Goal: Information Seeking & Learning: Find contact information

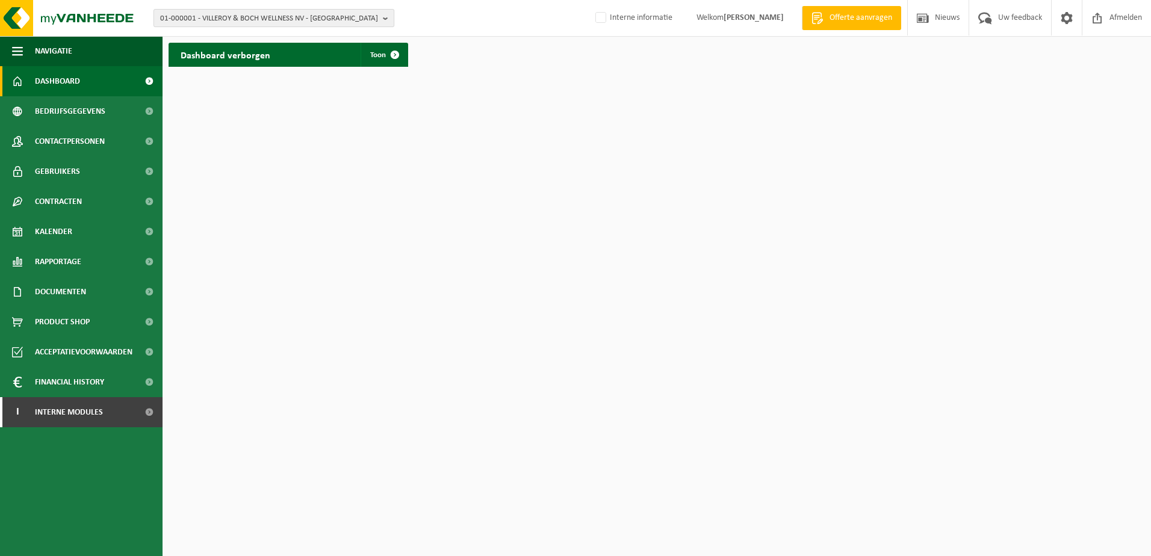
click at [260, 20] on span "01-000001 - VILLEROY & BOCH WELLNESS NV - ROESELARE" at bounding box center [269, 19] width 218 height 18
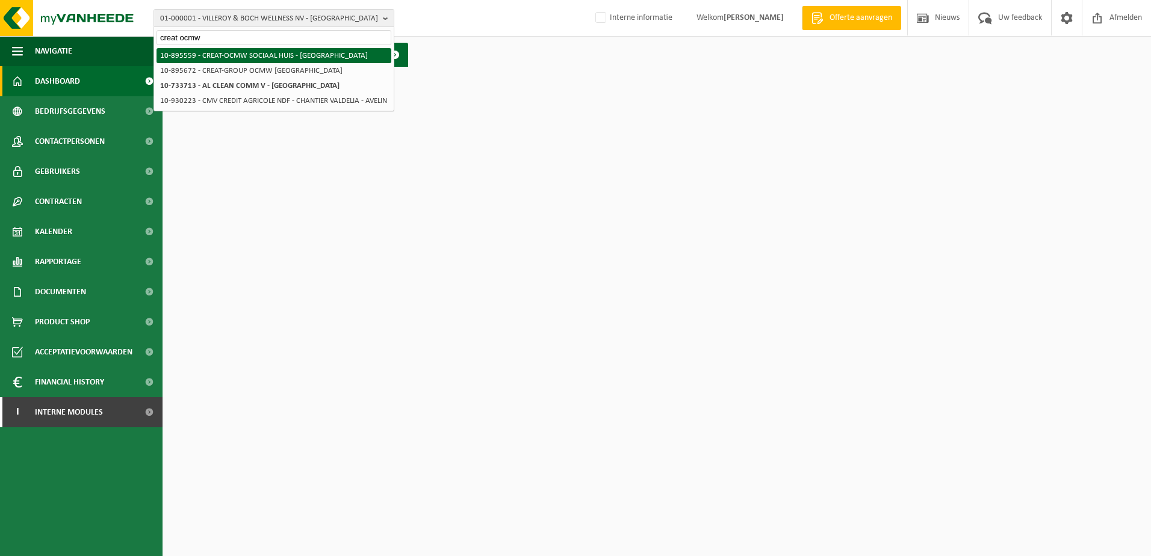
type input "creat ocmw"
click at [266, 54] on li "10-895559 - CREAT-OCMW SOCIAAL HUIS - [GEOGRAPHIC_DATA]" at bounding box center [274, 55] width 235 height 15
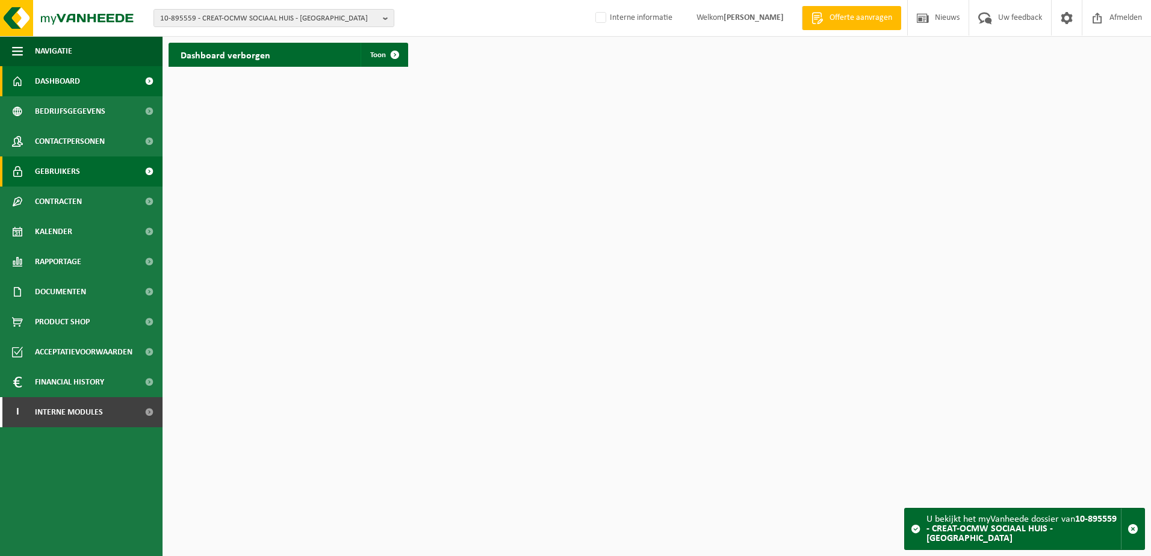
click at [82, 167] on link "Gebruikers" at bounding box center [81, 172] width 163 height 30
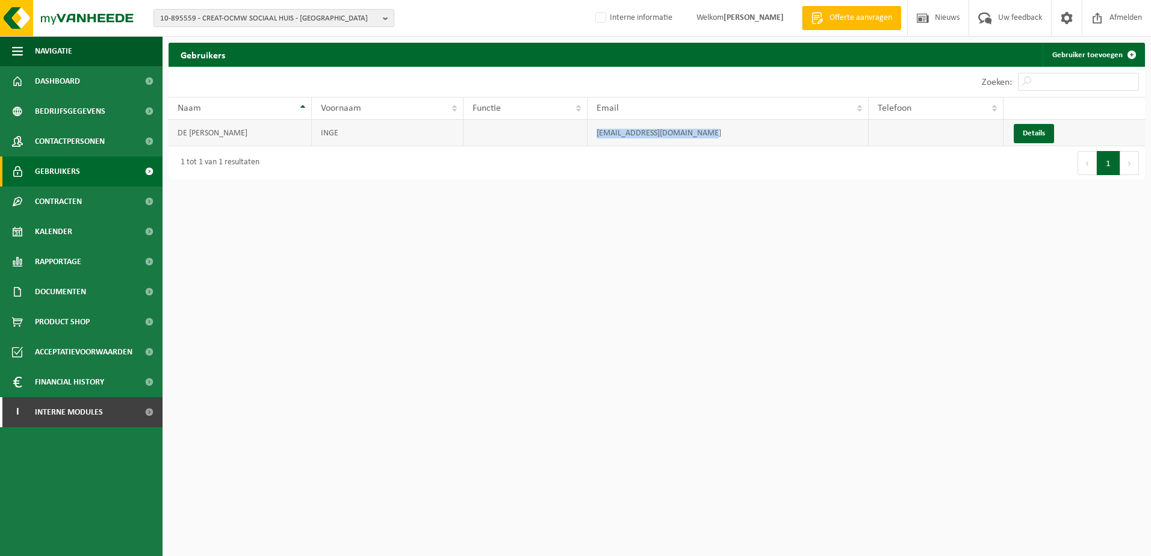
drag, startPoint x: 707, startPoint y: 134, endPoint x: 591, endPoint y: 138, distance: 116.3
click at [591, 138] on td "sociaalhuis@blankenberge.be" at bounding box center [728, 133] width 281 height 26
copy td "sociaalhuis@blankenberge.be"
click at [419, 517] on html "10-895559 - CREAT-OCMW SOCIAAL HUIS - BLANKENBERGE 10-895672 - CREAT-GROUP OCMW…" at bounding box center [575, 278] width 1151 height 556
drag, startPoint x: 720, startPoint y: 138, endPoint x: 584, endPoint y: 145, distance: 135.6
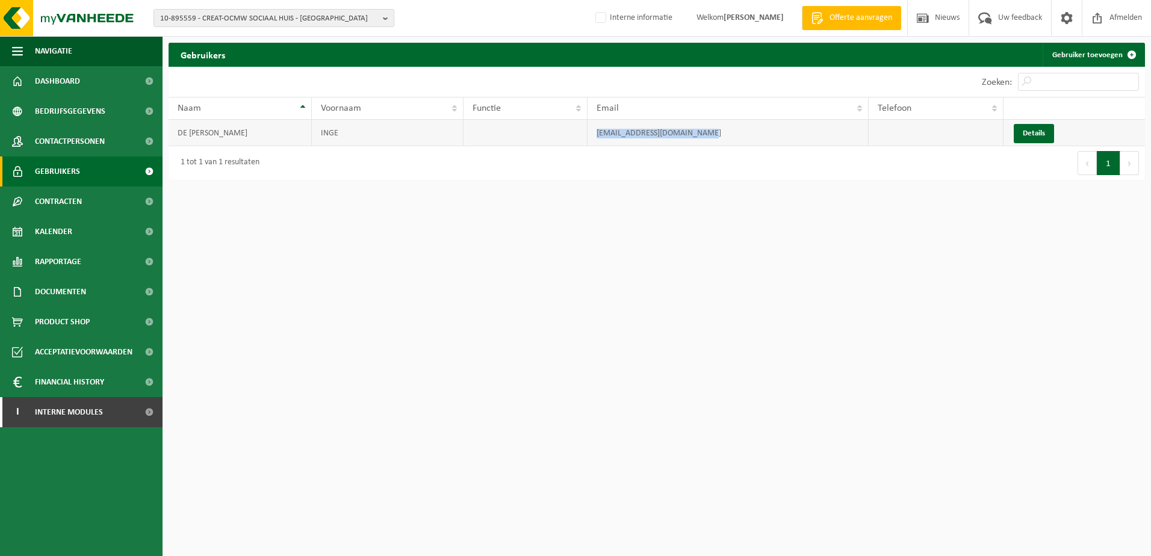
click at [584, 145] on tr "DE CONINCK INGE sociaalhuis@blankenberge.be Details" at bounding box center [657, 133] width 977 height 26
copy tr "sociaalhuis@blankenberge.be"
click at [202, 16] on span "10-895559 - CREAT-OCMW SOCIAAL HUIS - BLANKENBERGE" at bounding box center [269, 19] width 218 height 18
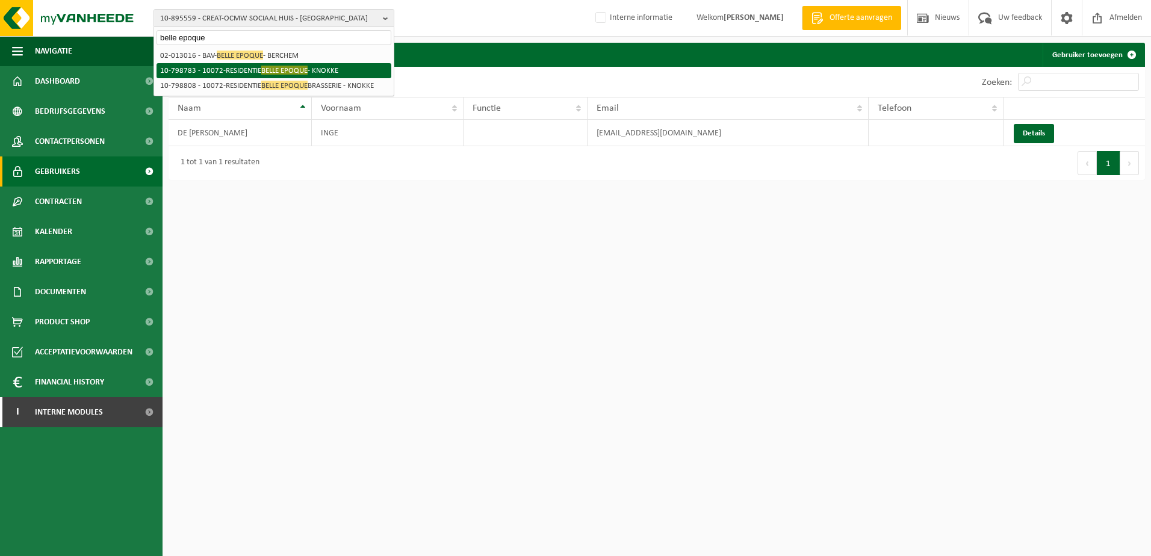
type input "belle epoque"
click at [246, 69] on li "10-798783 - 10072-RESIDENTIE BELLE EPOQUE - KNOKKE" at bounding box center [274, 70] width 235 height 15
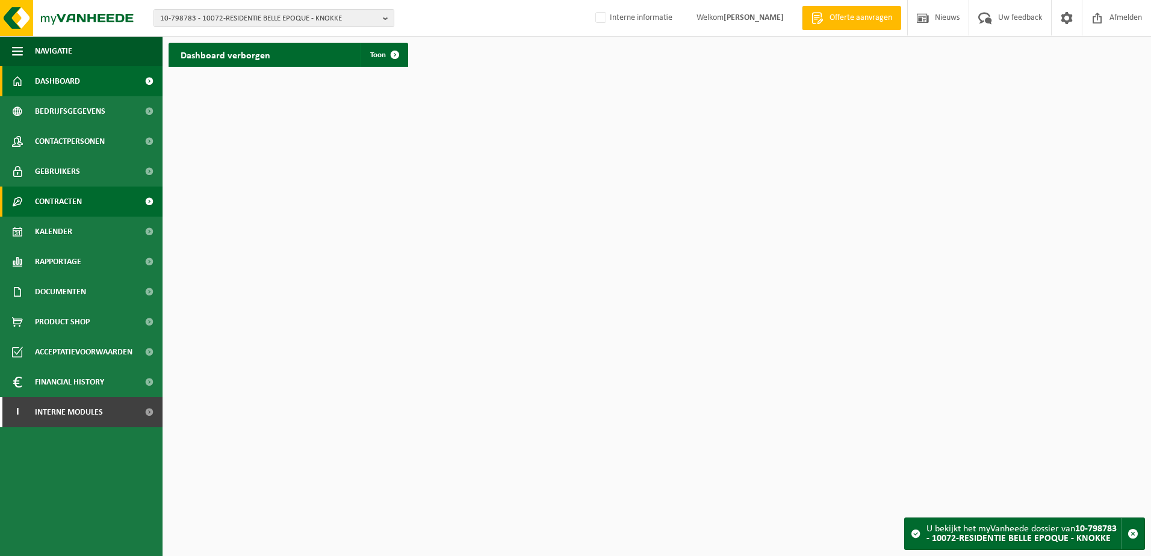
click at [75, 196] on span "Contracten" at bounding box center [58, 202] width 47 height 30
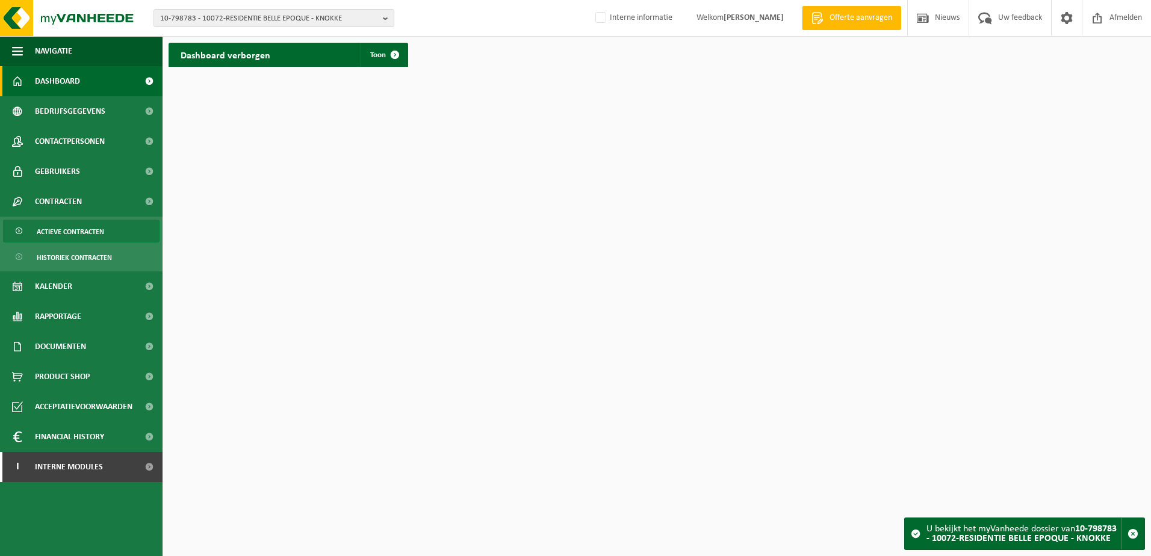
click at [98, 232] on span "Actieve contracten" at bounding box center [70, 231] width 67 height 23
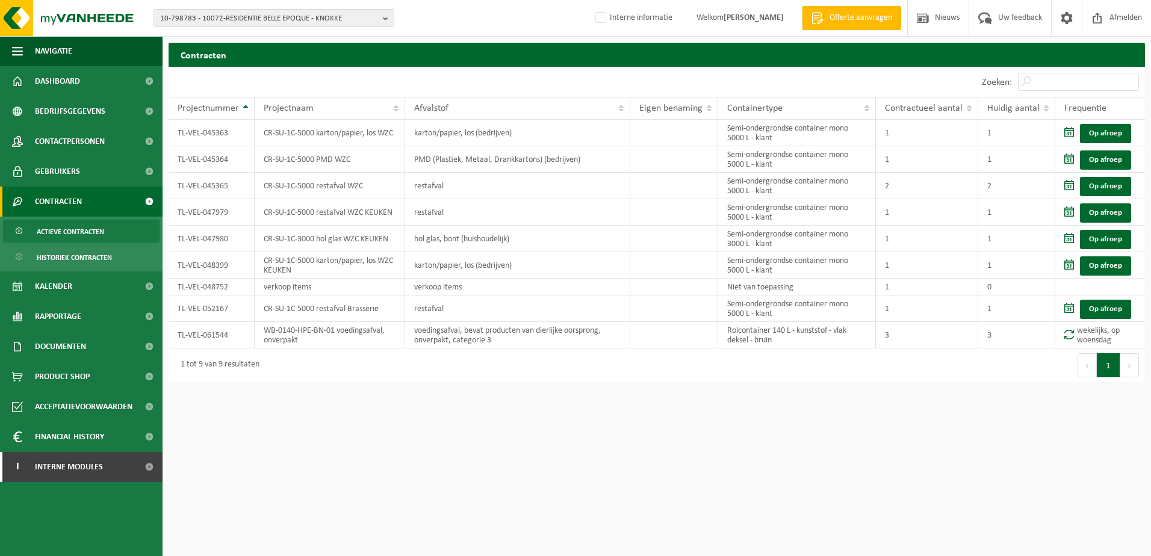
click at [475, 446] on html "10-798783 - 10072-RESIDENTIE BELLE EPOQUE - KNOKKE 10-777016 - EMEIS [GEOGRAPHI…" at bounding box center [575, 278] width 1151 height 556
click at [388, 429] on html "10-798783 - 10072-RESIDENTIE BELLE EPOQUE - KNOKKE 10-777016 - EMEIS [GEOGRAPHI…" at bounding box center [575, 278] width 1151 height 556
click at [490, 450] on html "10-798783 - 10072-RESIDENTIE BELLE EPOQUE - KNOKKE 10-777016 - EMEIS [GEOGRAPHI…" at bounding box center [575, 278] width 1151 height 556
drag, startPoint x: 509, startPoint y: 461, endPoint x: 370, endPoint y: 441, distance: 140.5
click at [483, 461] on html "10-798783 - 10072-RESIDENTIE BELLE EPOQUE - KNOKKE 10-777016 - EMEIS [GEOGRAPHI…" at bounding box center [575, 278] width 1151 height 556
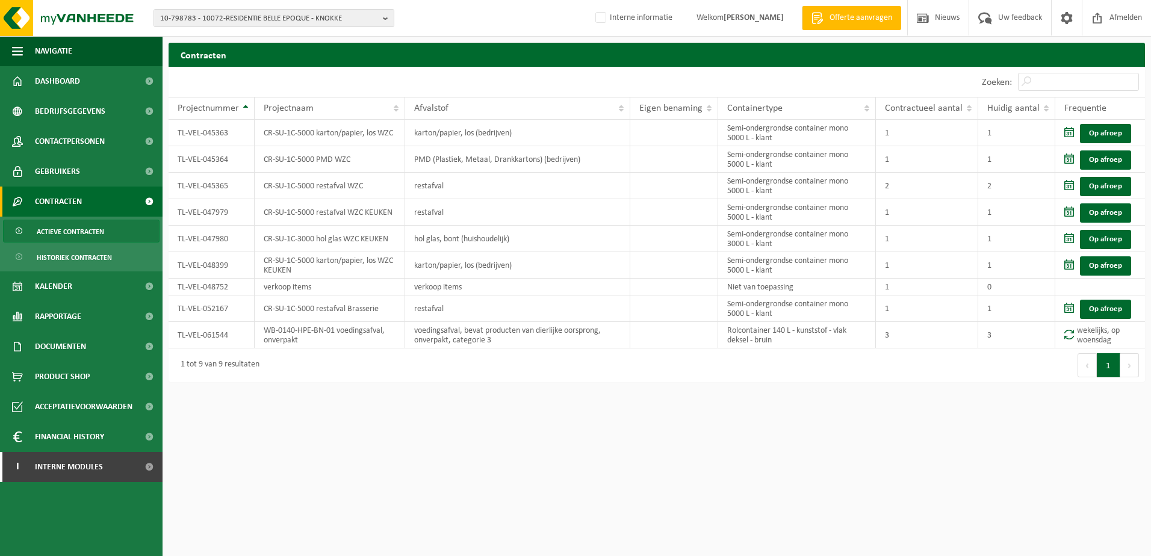
click at [446, 13] on div "10-798783 - 10072-RESIDENTIE BELLE EPOQUE - KNOKKE 10-777016 - EMEIS [GEOGRAPHI…" at bounding box center [575, 18] width 1151 height 37
click at [381, 448] on html "10-798783 - 10072-RESIDENTIE BELLE EPOQUE - KNOKKE 10-777016 - EMEIS [GEOGRAPHI…" at bounding box center [575, 278] width 1151 height 556
click at [482, 24] on div "10-798783 - 10072-RESIDENTIE BELLE EPOQUE - KNOKKE 10-777016 - EMEIS [GEOGRAPHI…" at bounding box center [575, 18] width 1151 height 37
click at [355, 438] on html "10-798783 - 10072-RESIDENTIE BELLE EPOQUE - KNOKKE 10-777016 - EMEIS [GEOGRAPHI…" at bounding box center [575, 278] width 1151 height 556
click at [626, 455] on html "10-798783 - 10072-RESIDENTIE BELLE EPOQUE - KNOKKE 10-777016 - EMEIS [GEOGRAPHI…" at bounding box center [575, 278] width 1151 height 556
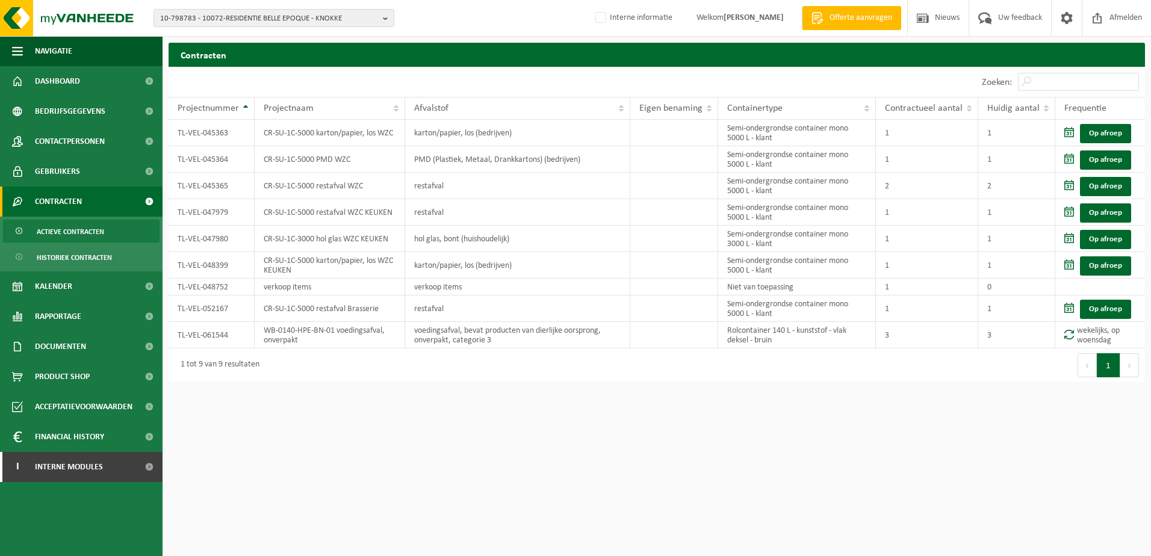
click at [622, 502] on html "10-798783 - 10072-RESIDENTIE BELLE EPOQUE - KNOKKE 10-777016 - EMEIS [GEOGRAPHI…" at bounding box center [575, 278] width 1151 height 556
click at [496, 481] on html "10-798783 - 10072-RESIDENTIE BELLE EPOQUE - KNOKKE 10-777016 - EMEIS [GEOGRAPHI…" at bounding box center [575, 278] width 1151 height 556
click at [659, 471] on html "10-798783 - 10072-RESIDENTIE BELLE EPOQUE - KNOKKE 10-777016 - EMEIS [GEOGRAPHI…" at bounding box center [575, 278] width 1151 height 556
